Goal: Task Accomplishment & Management: Use online tool/utility

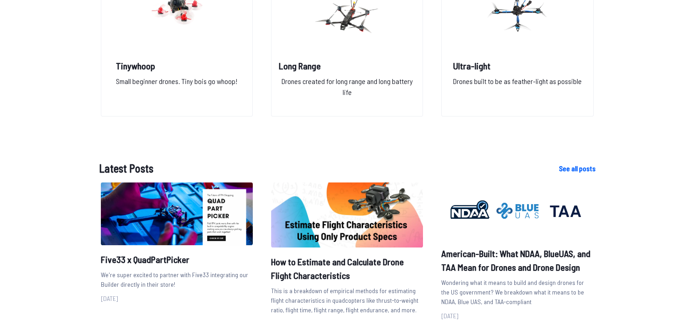
scroll to position [685, 0]
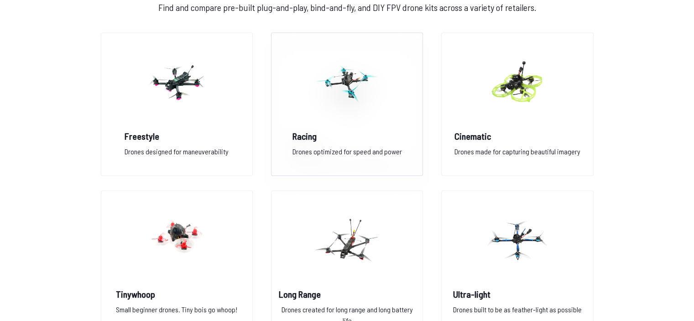
click at [337, 91] on img at bounding box center [347, 82] width 66 height 80
click at [349, 85] on img at bounding box center [347, 82] width 66 height 80
click at [166, 243] on img at bounding box center [177, 240] width 66 height 80
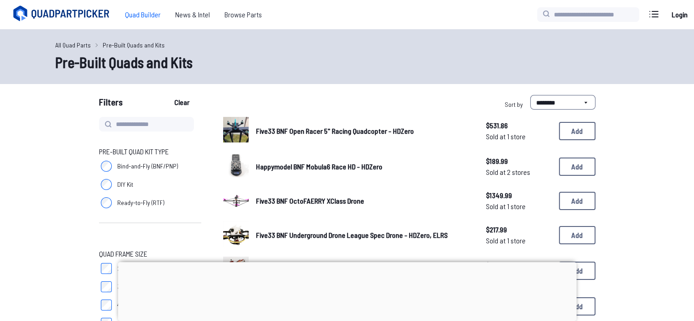
click at [142, 16] on span "Quad Builder" at bounding box center [143, 14] width 50 height 18
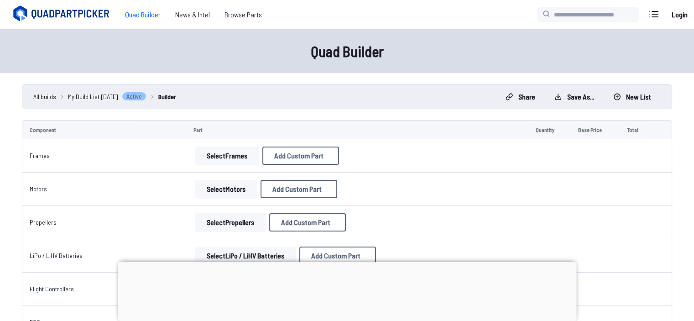
click at [250, 155] on button "Select Frames" at bounding box center [226, 156] width 63 height 18
click at [222, 153] on button "Select Frames" at bounding box center [226, 156] width 63 height 18
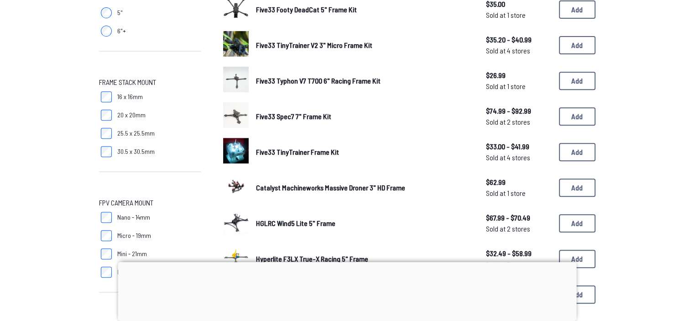
scroll to position [593, 0]
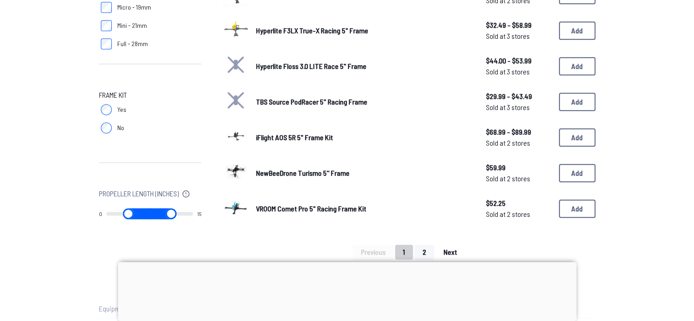
click at [461, 250] on button "Next" at bounding box center [450, 252] width 29 height 15
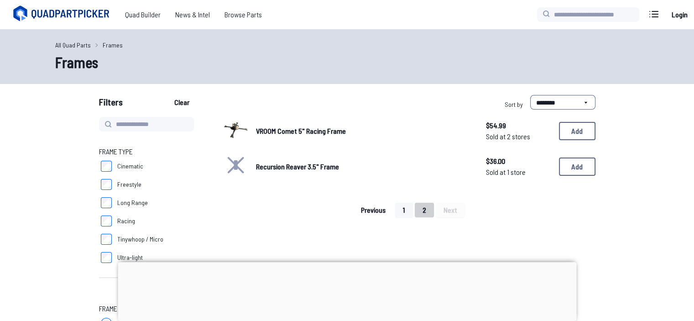
click at [373, 214] on button "Previous" at bounding box center [373, 210] width 40 height 15
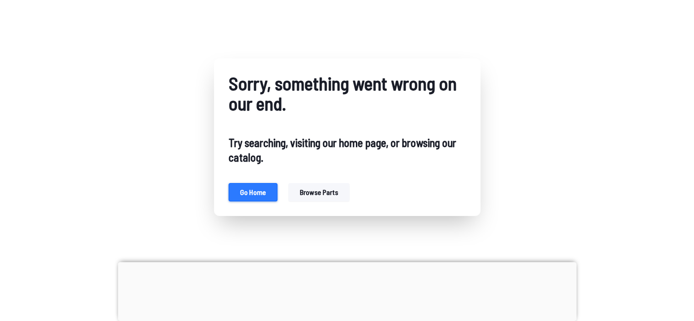
click at [246, 190] on button "Go home" at bounding box center [253, 192] width 49 height 18
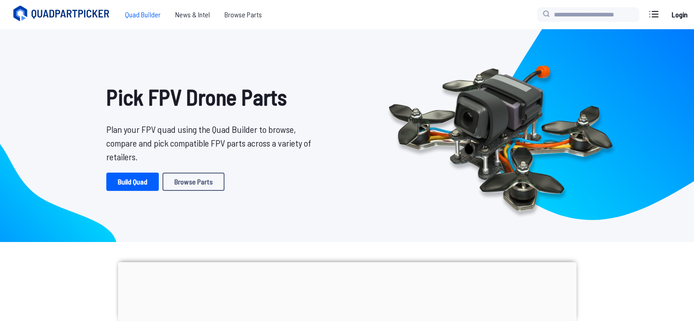
click at [141, 17] on span "Quad Builder" at bounding box center [143, 14] width 50 height 18
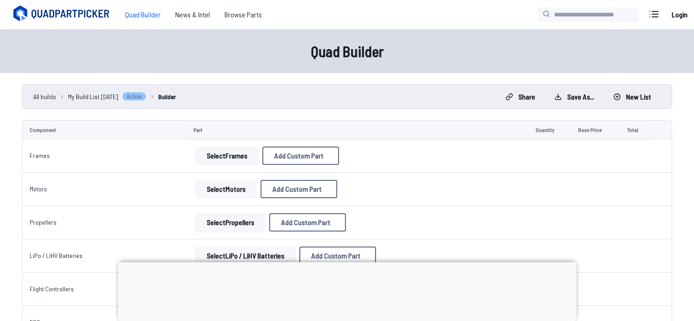
click at [241, 157] on button "Select Frames" at bounding box center [226, 156] width 63 height 18
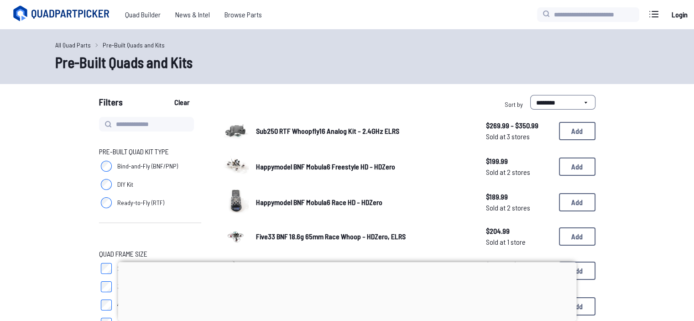
click at [323, 133] on span "Sub250 RTF Whoopfly16 Analog Kit - 2.4GHz ELRS" at bounding box center [327, 130] width 143 height 9
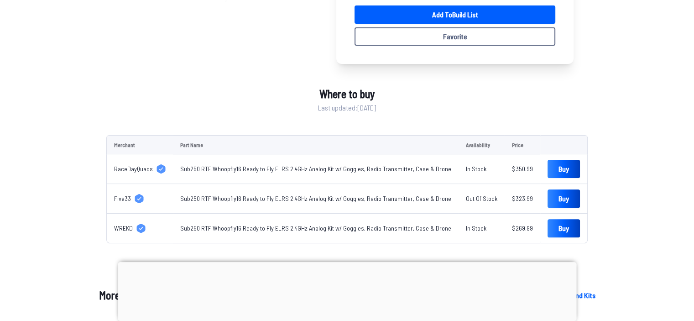
scroll to position [456, 0]
